Goal: Transaction & Acquisition: Obtain resource

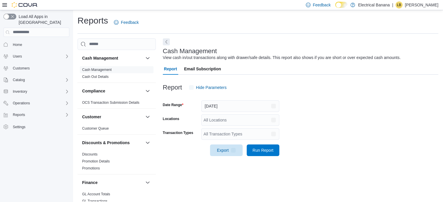
scroll to position [4, 0]
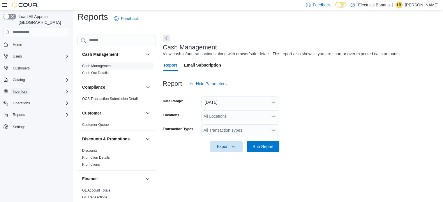
click at [20, 89] on span "Inventory" at bounding box center [20, 91] width 14 height 5
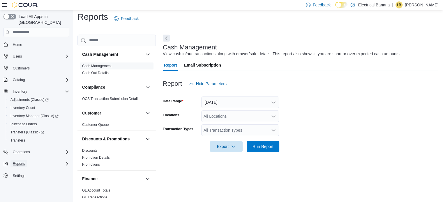
click at [23, 162] on span "Reports" at bounding box center [19, 164] width 12 height 5
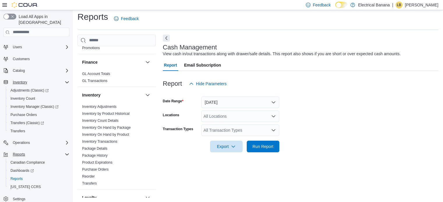
scroll to position [146, 0]
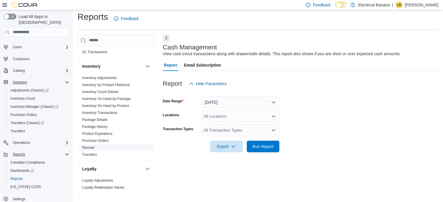
click at [90, 147] on link "Reorder" at bounding box center [88, 148] width 13 height 4
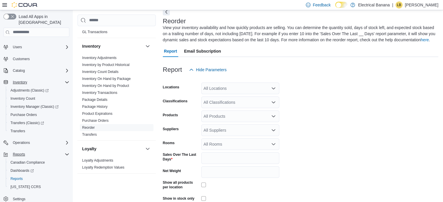
scroll to position [31, 0]
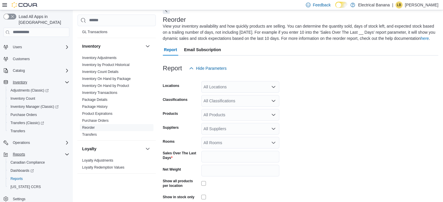
click at [236, 92] on div "All Locations" at bounding box center [240, 87] width 78 height 12
click at [328, 70] on div "Report Hide Parameters" at bounding box center [300, 69] width 275 height 12
click at [264, 90] on div "All Locations" at bounding box center [240, 87] width 78 height 12
click at [244, 111] on span "[STREET_ADDRESS]" at bounding box center [234, 112] width 40 height 6
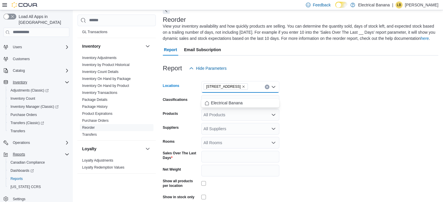
click at [320, 102] on form "Locations [STREET_ADDRESS] Selected. [STREET_ADDRESS].. Press Backspace to dele…" at bounding box center [300, 146] width 275 height 144
click at [219, 130] on div "All Suppliers" at bounding box center [240, 129] width 78 height 12
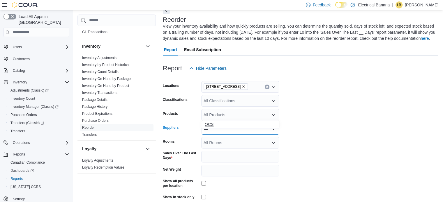
type input "***"
click at [212, 125] on span "OCS" at bounding box center [240, 125] width 71 height 6
click at [360, 114] on form "Locations [STREET_ADDRESS] Classifications All Classifications Products All Pro…" at bounding box center [300, 146] width 275 height 144
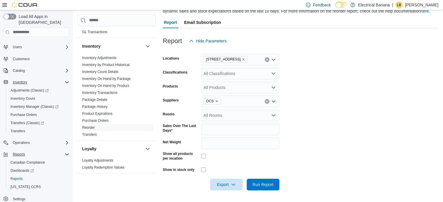
scroll to position [65, 0]
click at [224, 185] on span "Export" at bounding box center [226, 185] width 26 height 12
click at [236, 153] on span "Export to Excel" at bounding box center [226, 155] width 26 height 5
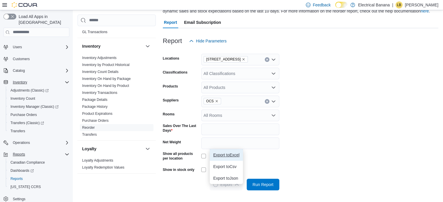
click at [225, 153] on span "Export to Excel" at bounding box center [226, 155] width 26 height 5
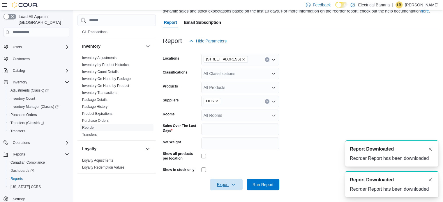
scroll to position [0, 0]
